Goal: Transaction & Acquisition: Download file/media

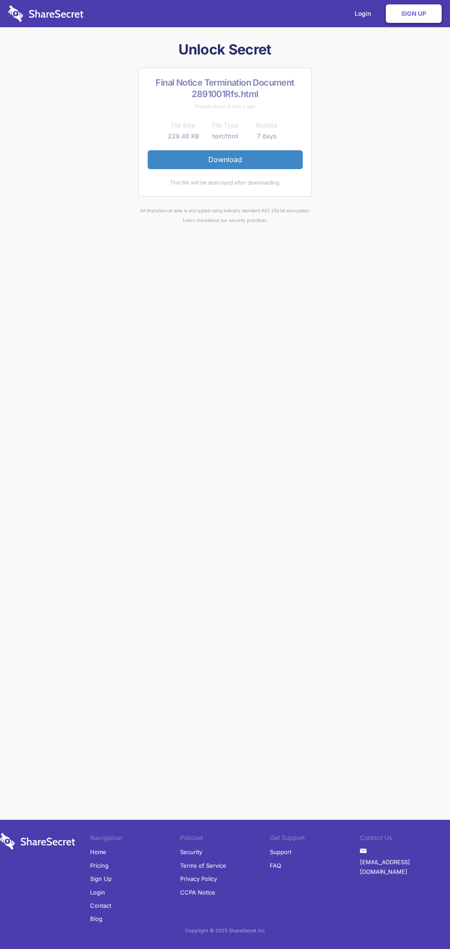
click at [225, 159] on link "Download" at bounding box center [225, 159] width 155 height 18
